Goal: Information Seeking & Learning: Compare options

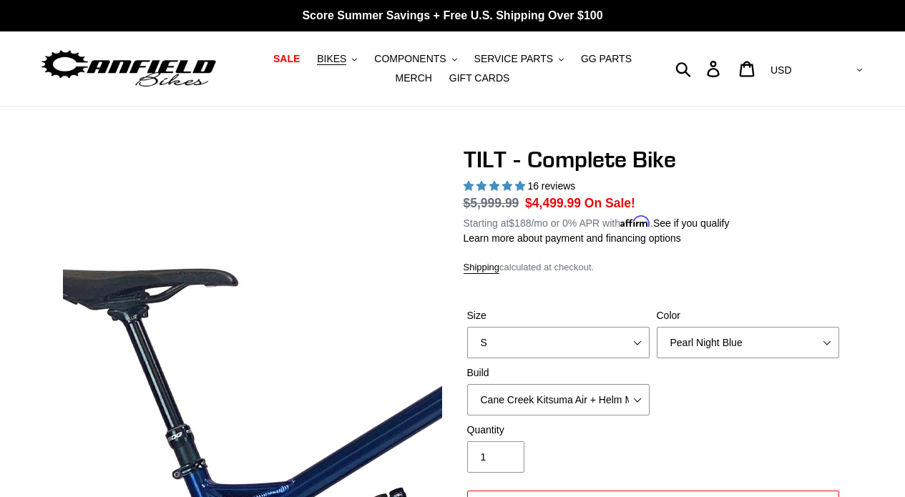
select select "highest-rating"
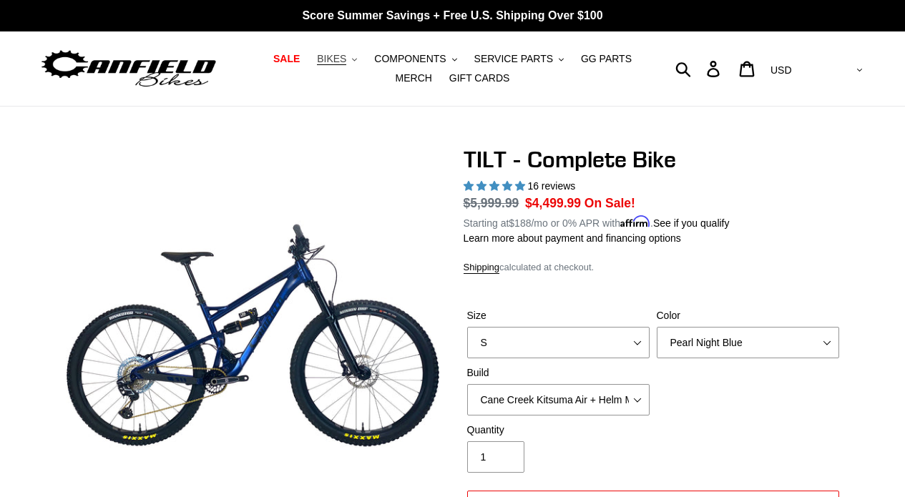
click at [351, 64] on button "BIKES .cls-1{fill:#231f20}" at bounding box center [337, 58] width 54 height 19
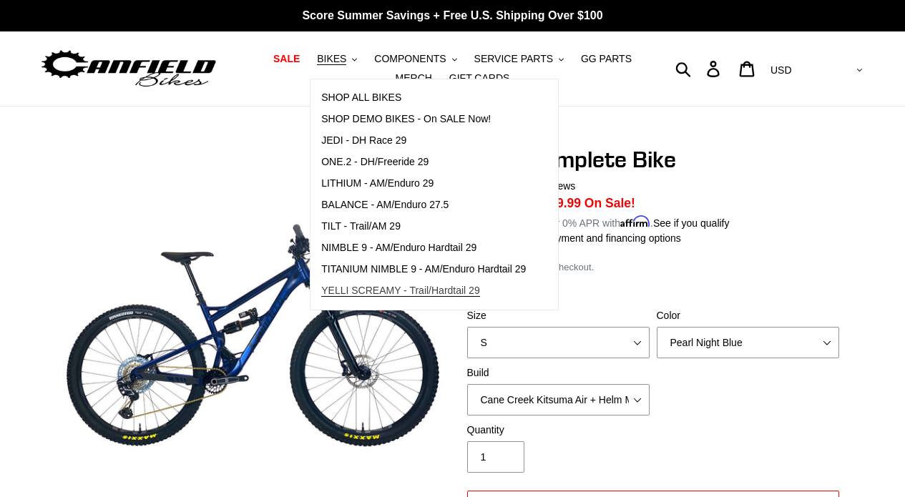
click at [379, 298] on link "YELLI SCREAMY - Trail/Hardtail 29" at bounding box center [424, 291] width 226 height 21
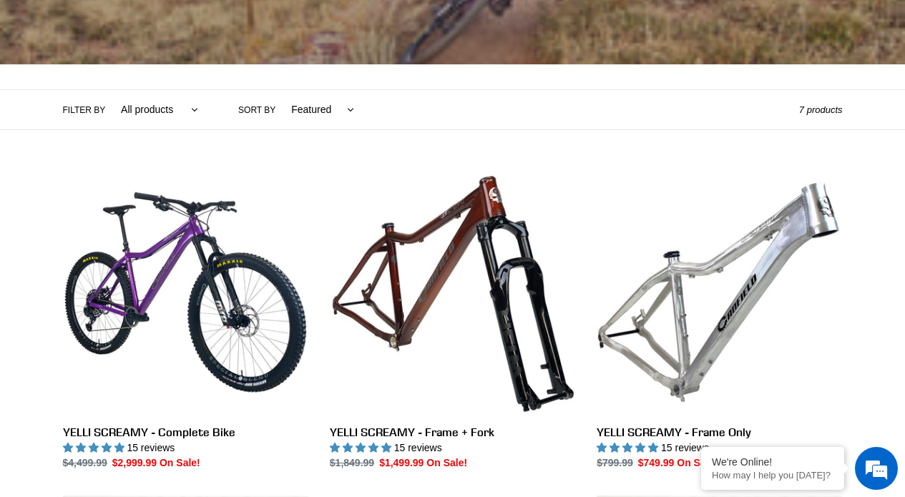
scroll to position [259, 0]
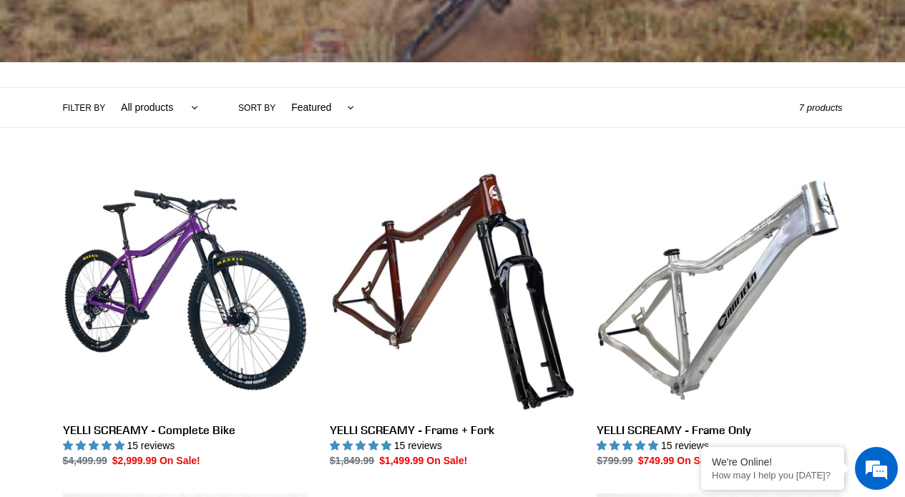
click at [59, 220] on li "YELLI SCREAMY - Complete Bike YELLI SCREAMY - Complete Bike 15 reviews Regular …" at bounding box center [175, 330] width 267 height 326
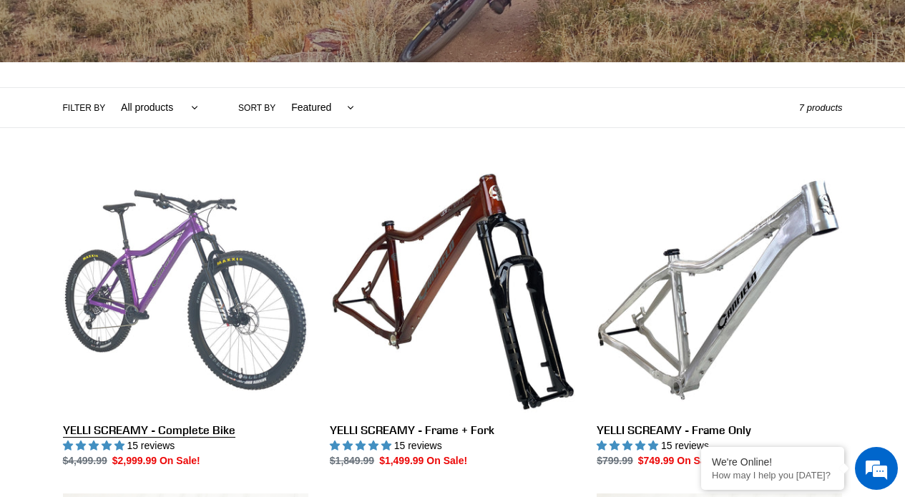
click at [108, 245] on link "YELLI SCREAMY - Complete Bike" at bounding box center [185, 317] width 245 height 301
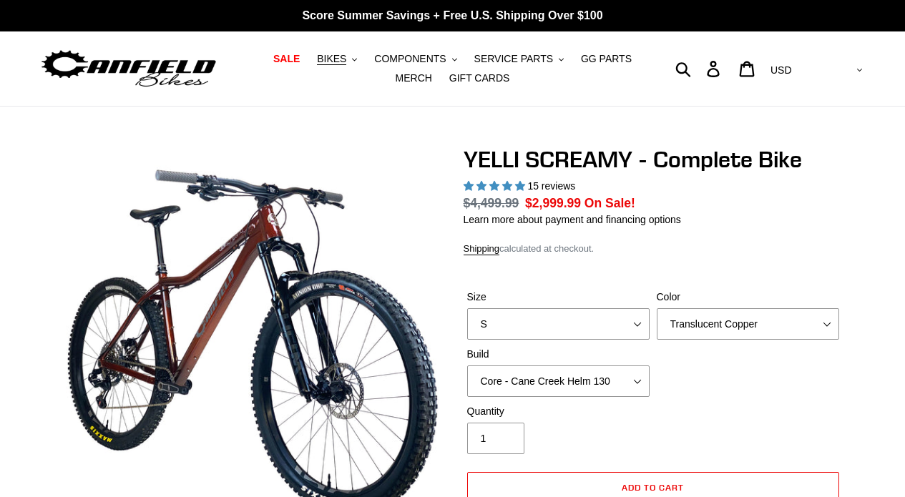
select select "highest-rating"
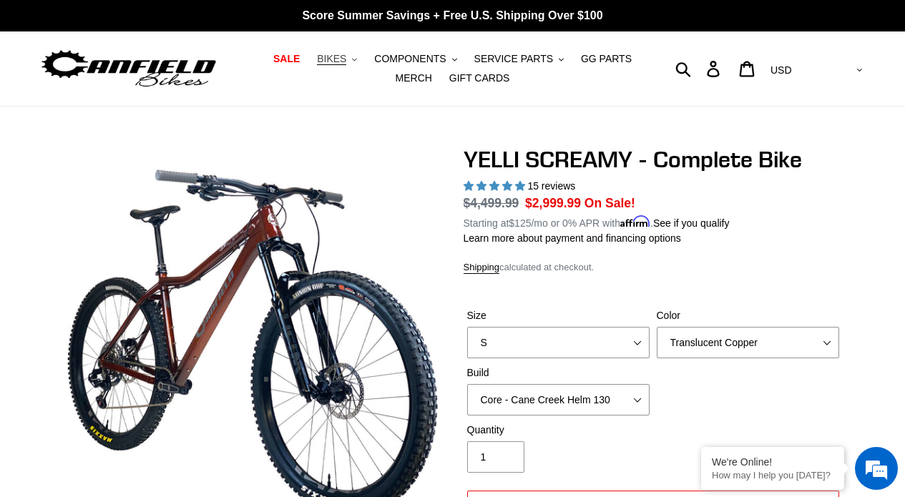
click at [336, 56] on span "BIKES" at bounding box center [331, 59] width 29 height 12
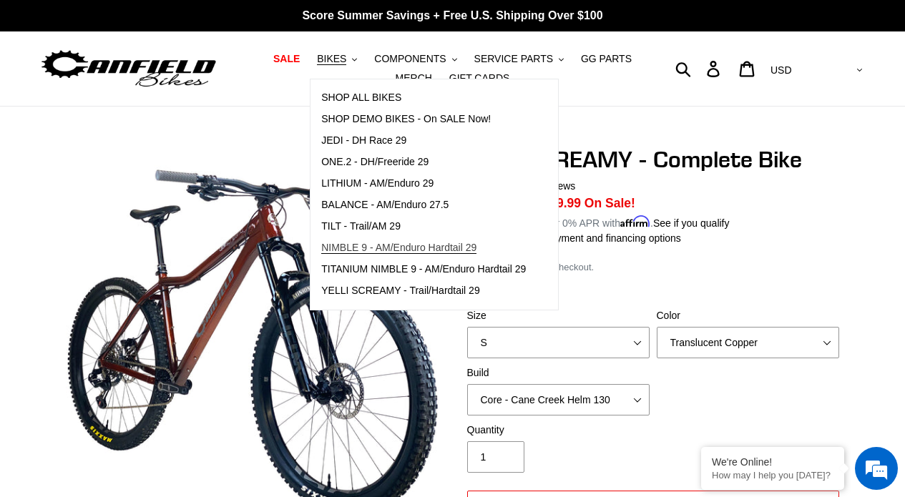
click at [355, 240] on link "NIMBLE 9 - AM/Enduro Hardtail 29" at bounding box center [424, 248] width 226 height 21
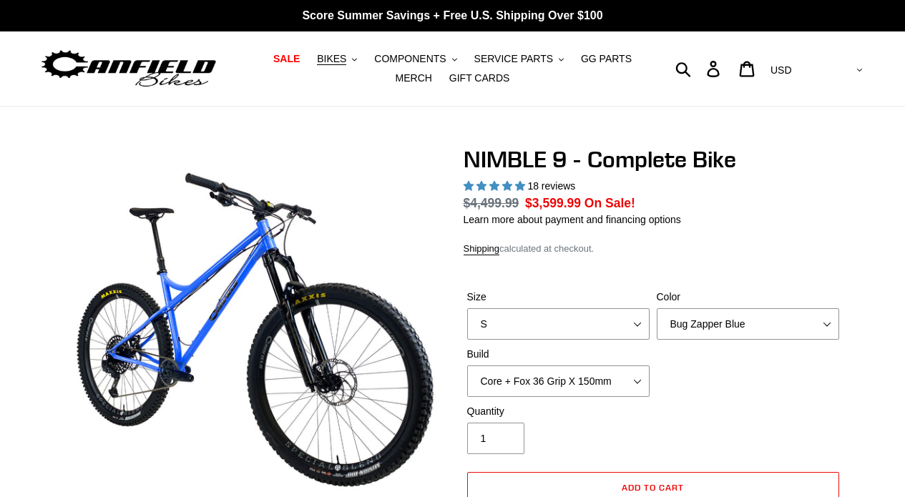
select select "highest-rating"
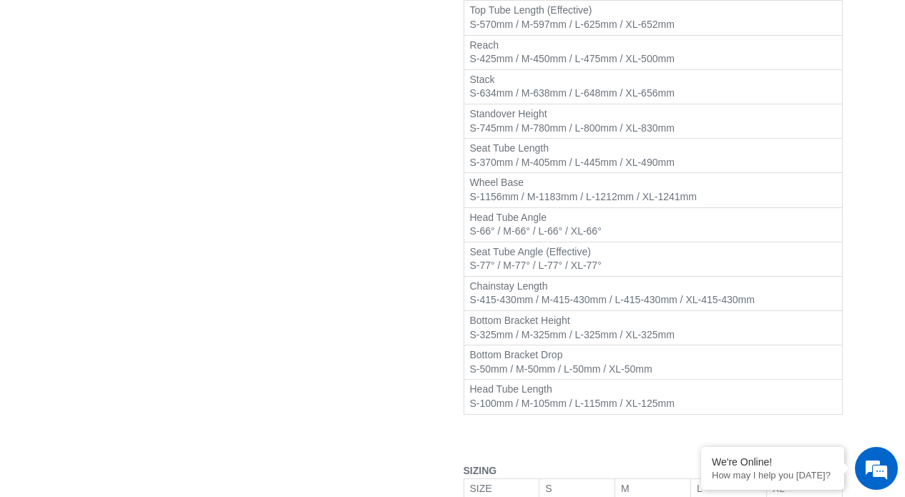
scroll to position [1839, 0]
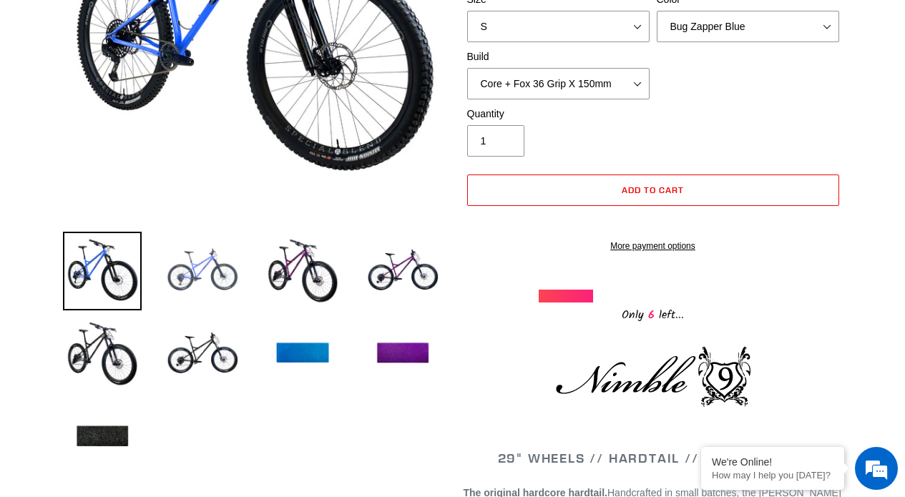
click at [196, 263] on img at bounding box center [202, 271] width 79 height 79
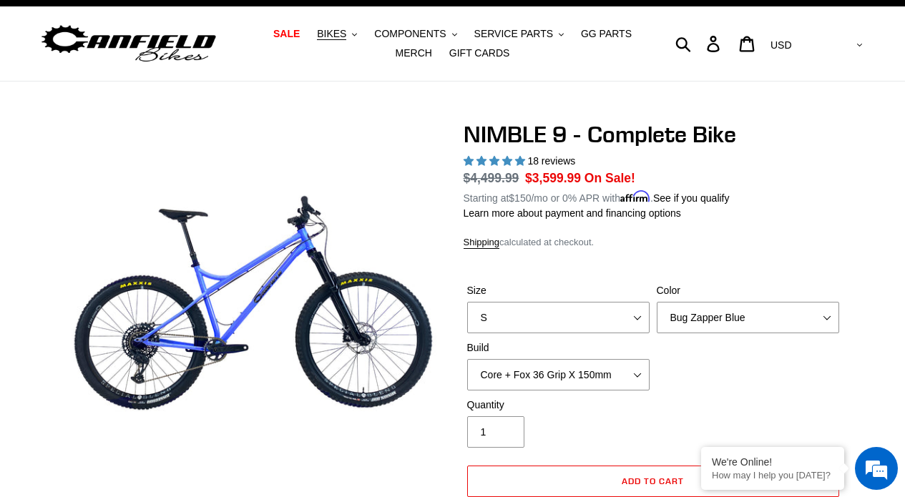
scroll to position [0, 0]
